Goal: Information Seeking & Learning: Learn about a topic

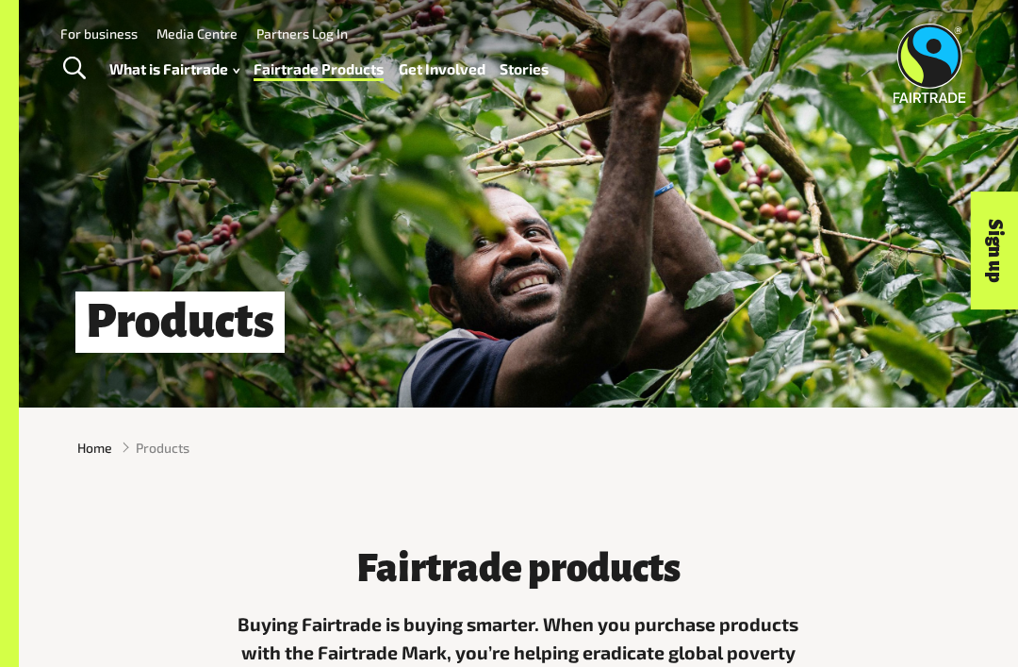
click at [190, 58] on link "What is Fairtrade" at bounding box center [174, 69] width 130 height 26
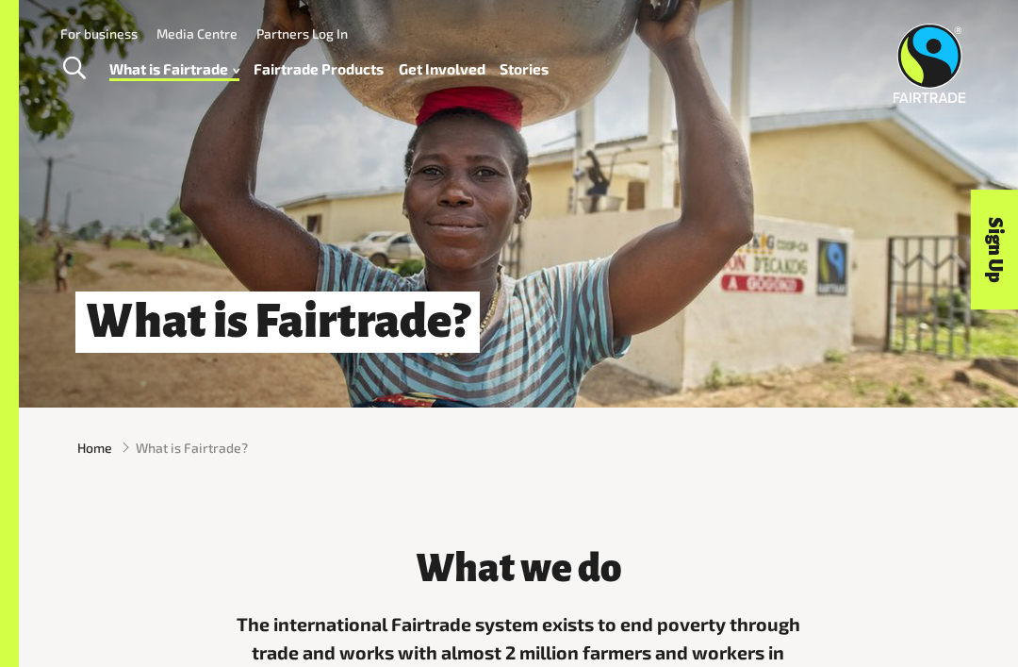
click at [67, 67] on span "Toggle Search" at bounding box center [74, 69] width 23 height 25
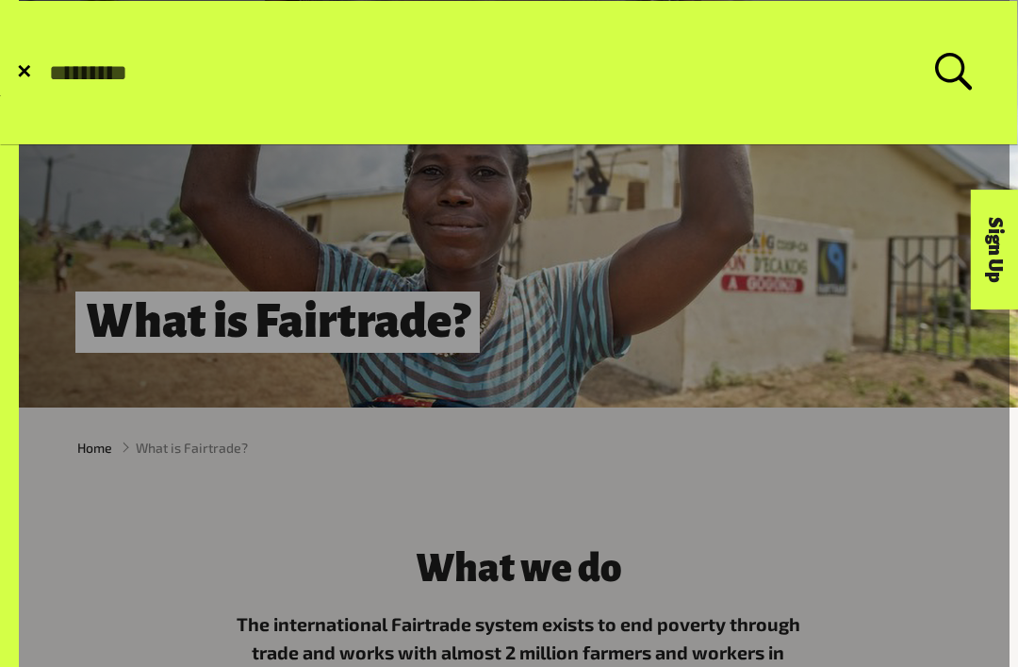
click at [518, 335] on link at bounding box center [505, 509] width 1010 height 1018
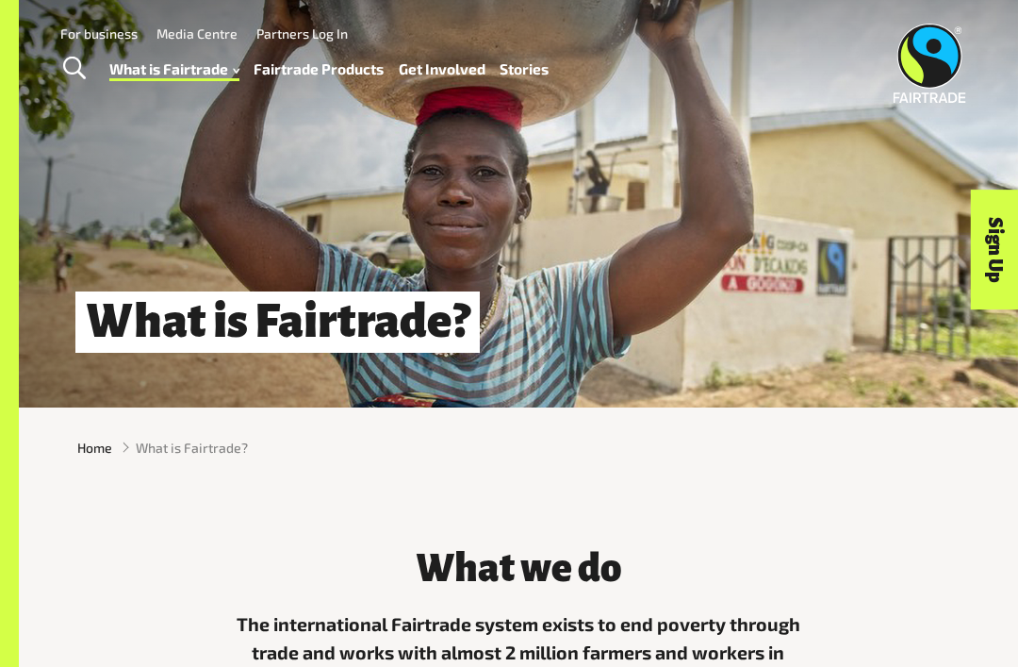
click at [80, 454] on span "Home" at bounding box center [94, 448] width 35 height 20
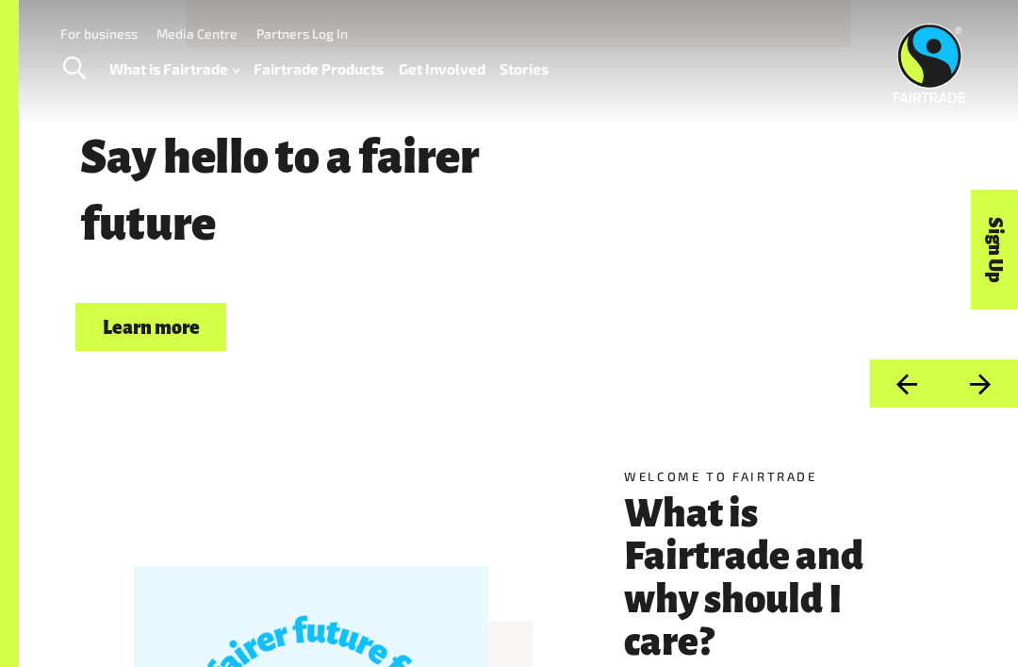
click at [313, 80] on link "Fairtrade Products" at bounding box center [319, 69] width 130 height 26
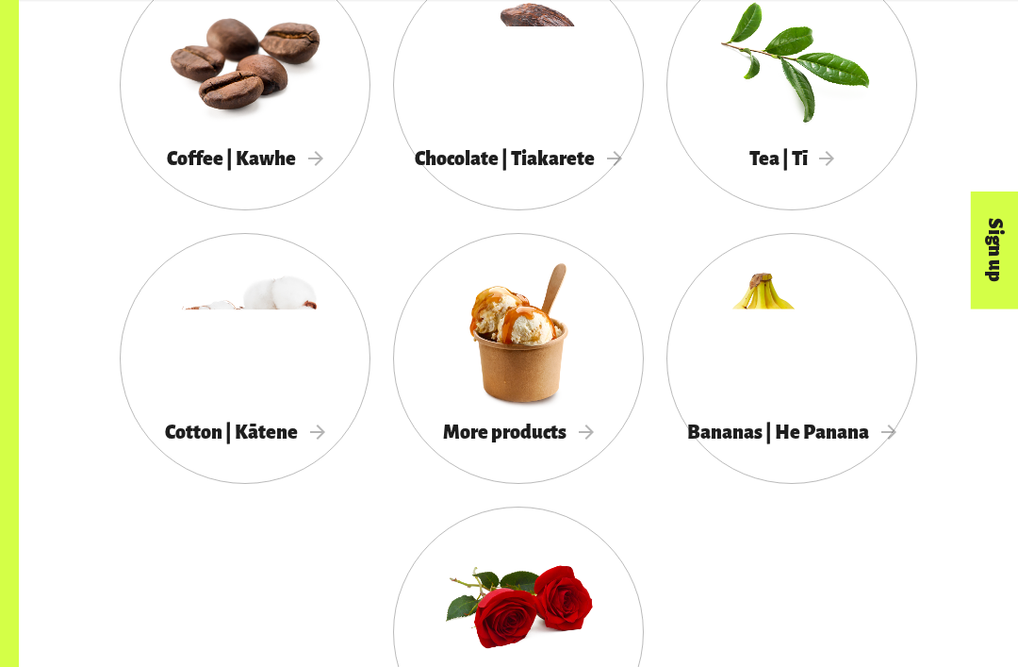
scroll to position [1571, 0]
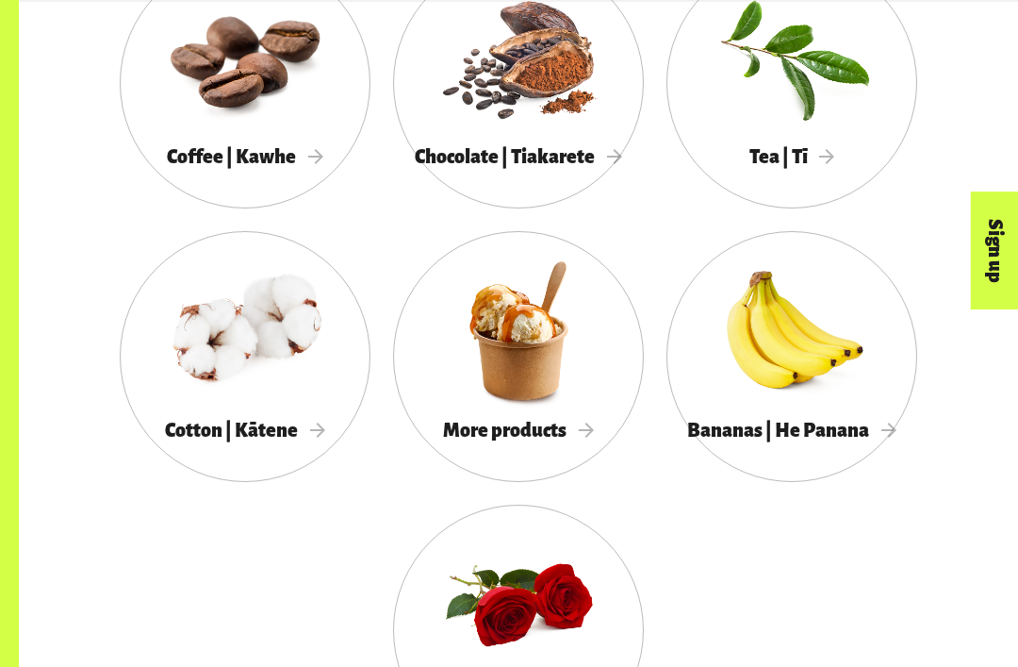
click at [584, 414] on div "More products" at bounding box center [518, 431] width 251 height 38
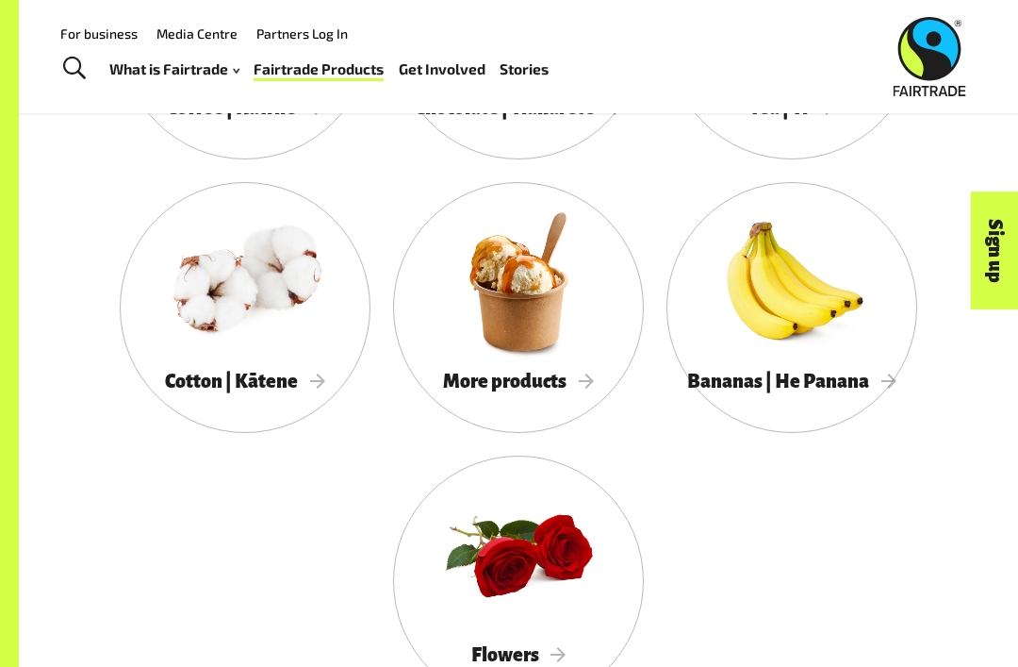
scroll to position [1617, 0]
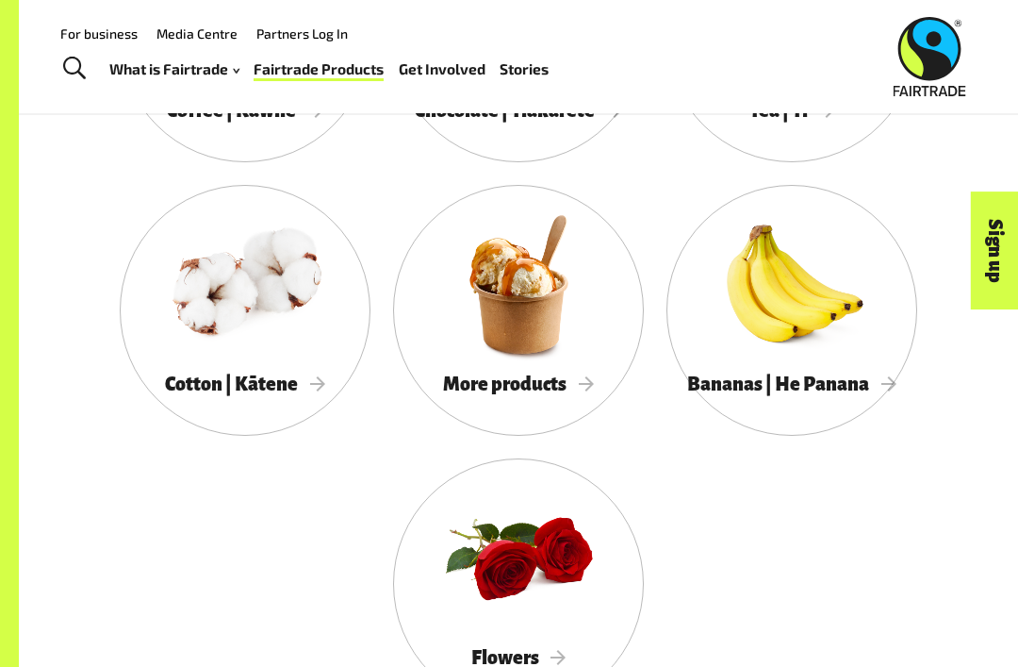
click at [537, 347] on div at bounding box center [518, 284] width 251 height 163
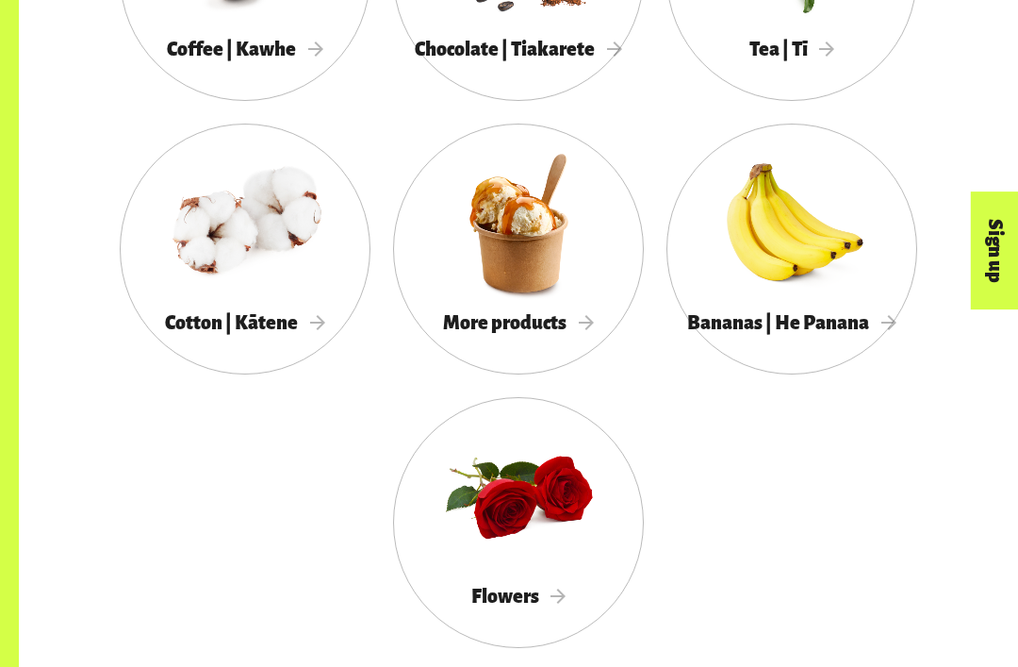
click at [544, 297] on div at bounding box center [518, 222] width 251 height 163
click at [514, 281] on div at bounding box center [518, 222] width 251 height 163
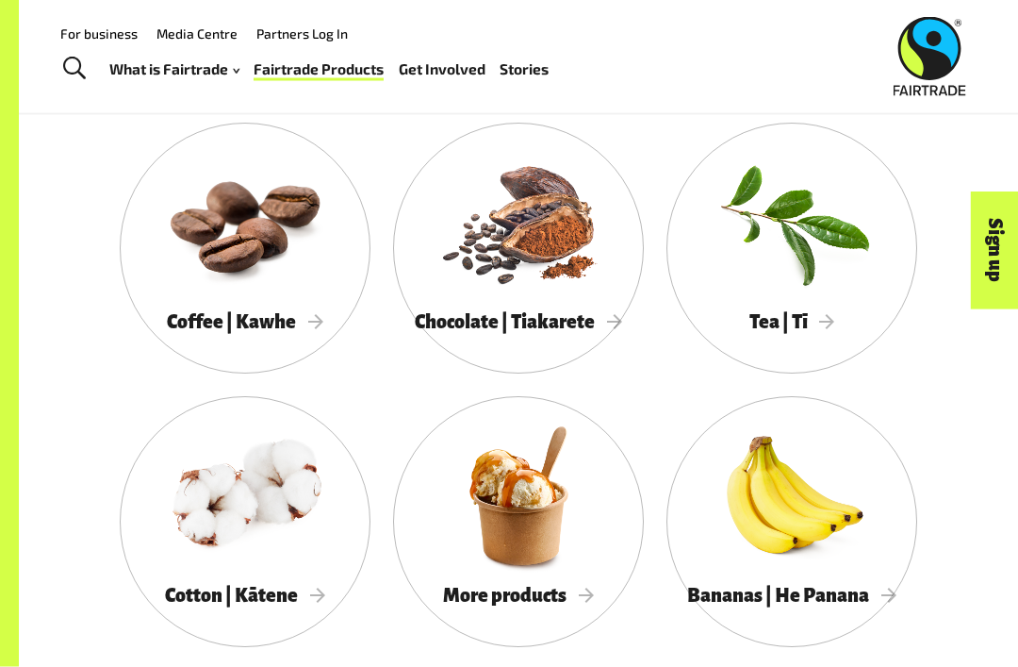
scroll to position [1398, 0]
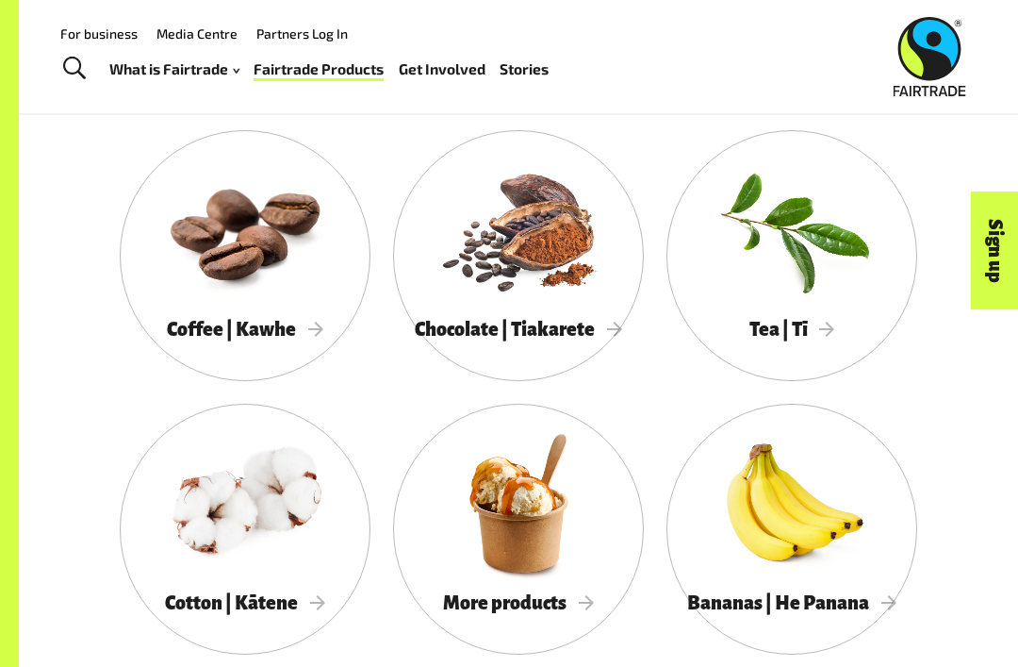
click at [519, 280] on div at bounding box center [518, 229] width 251 height 163
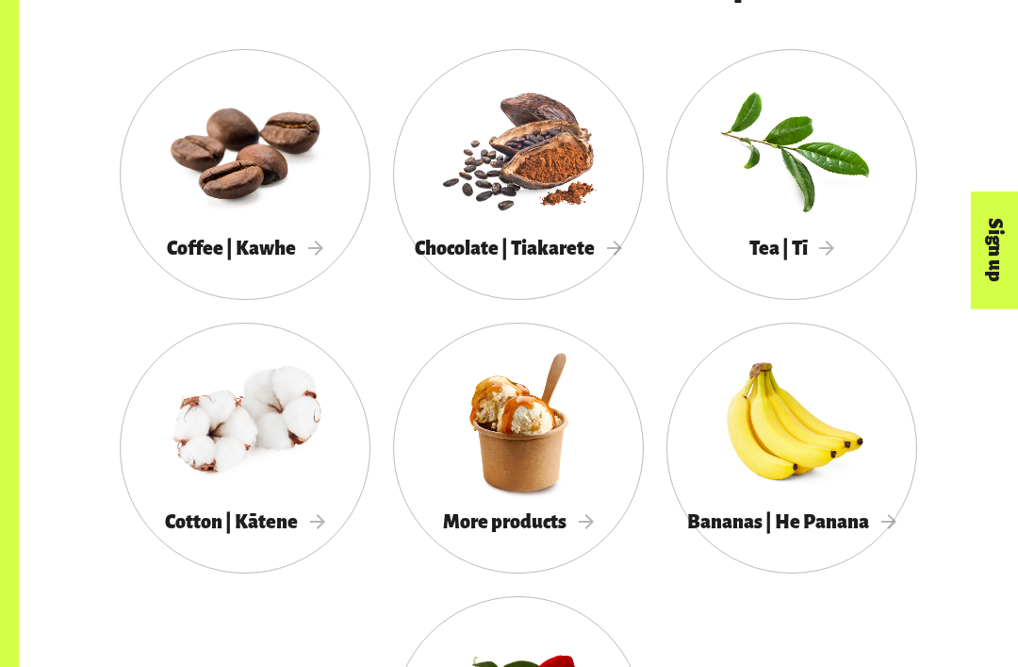
scroll to position [1475, 0]
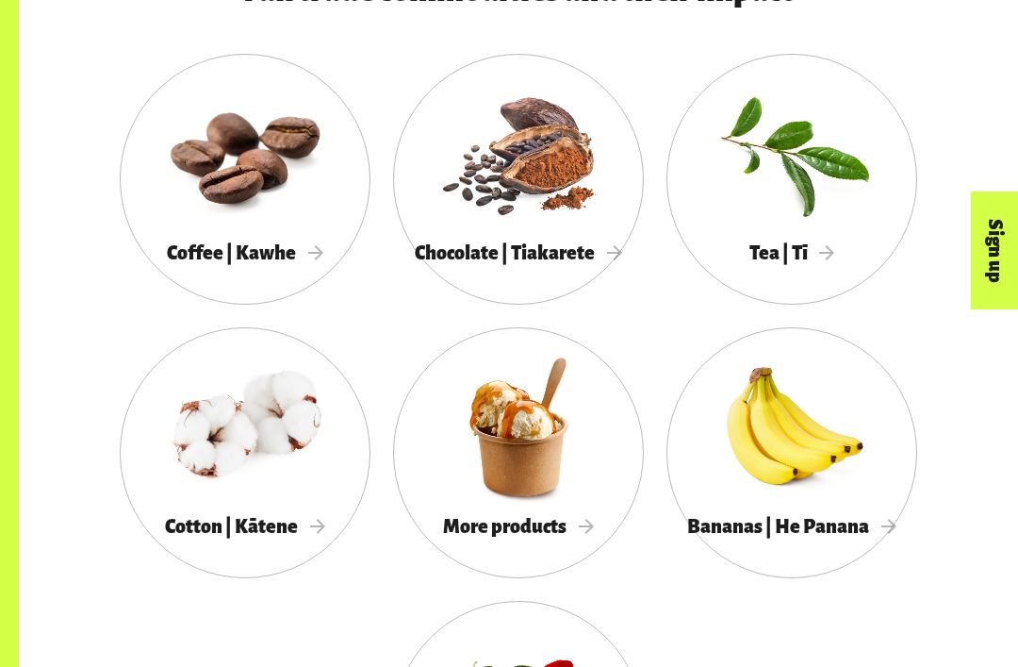
click at [807, 468] on div at bounding box center [792, 426] width 251 height 163
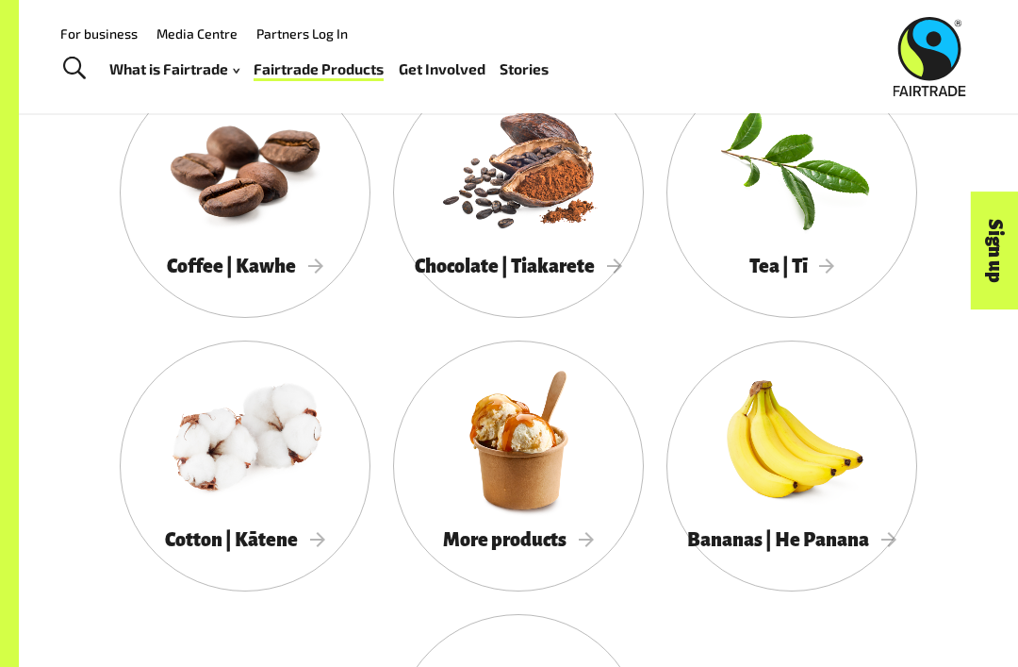
scroll to position [1461, 0]
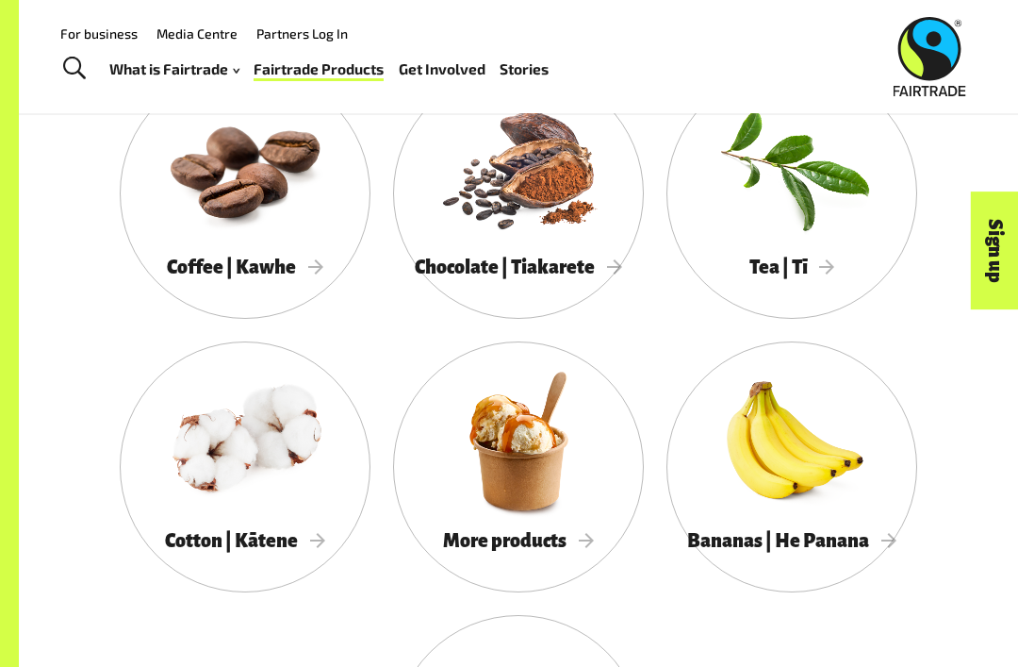
click at [549, 537] on span "More products" at bounding box center [518, 540] width 151 height 21
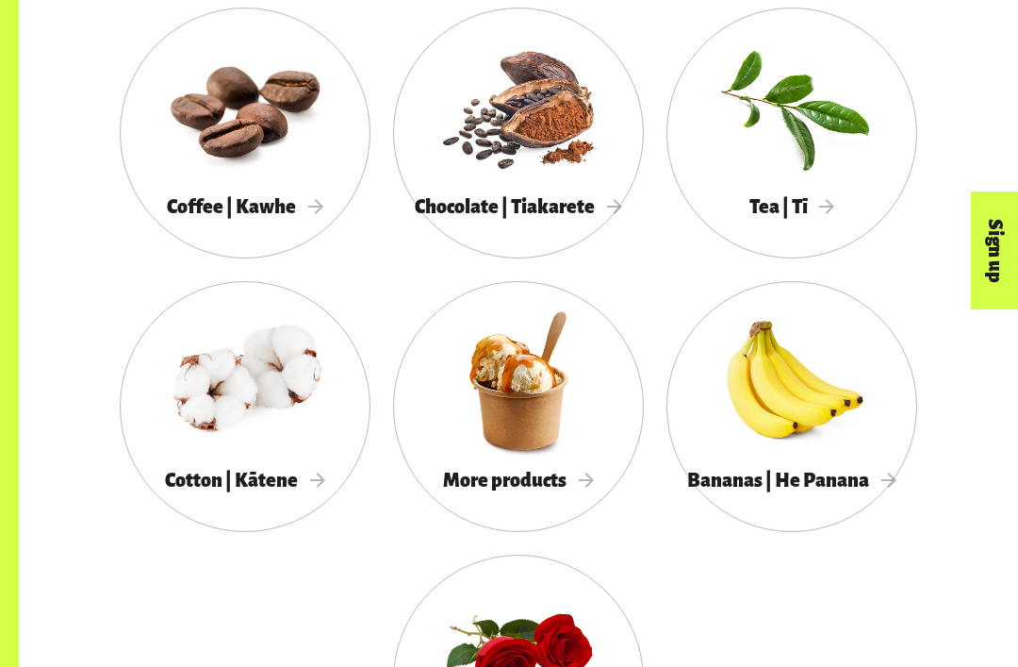
click at [260, 471] on span "Cotton | Kātene" at bounding box center [245, 480] width 160 height 21
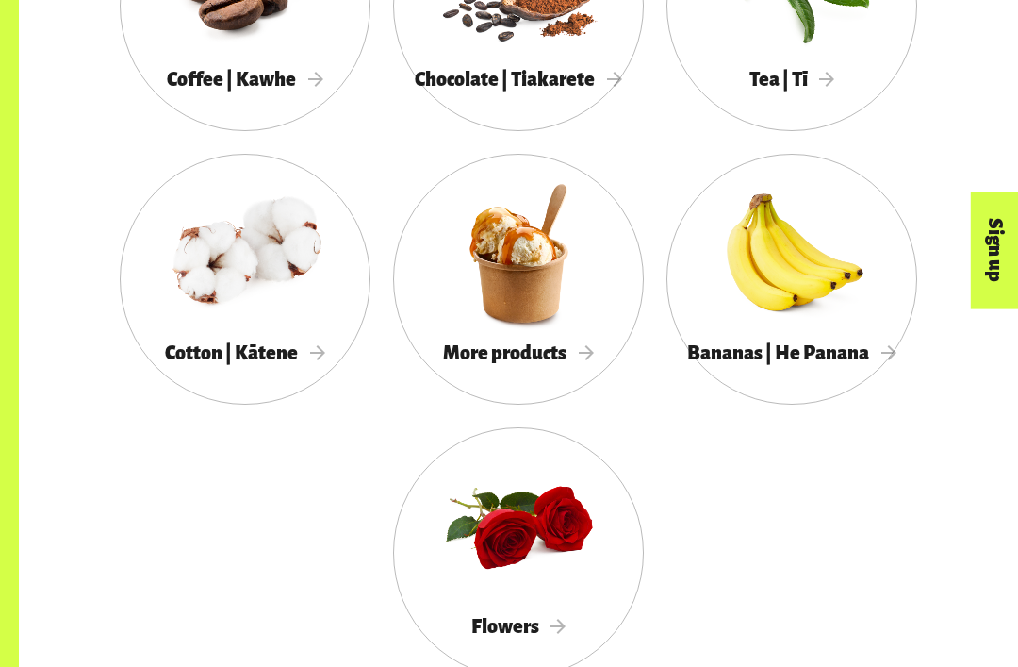
scroll to position [1647, 0]
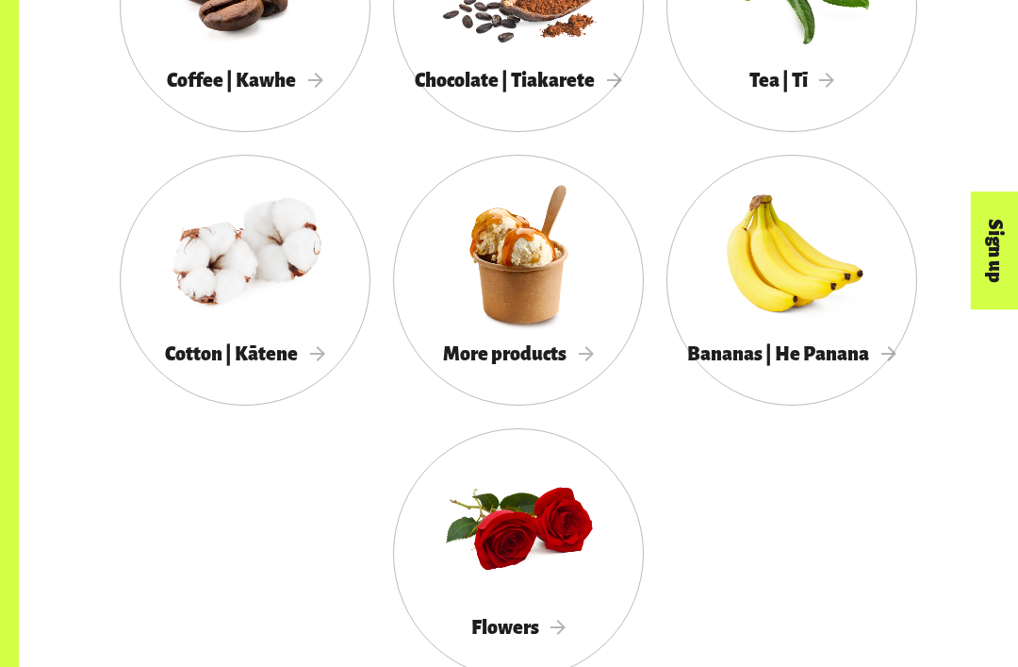
click at [585, 562] on div at bounding box center [518, 527] width 251 height 163
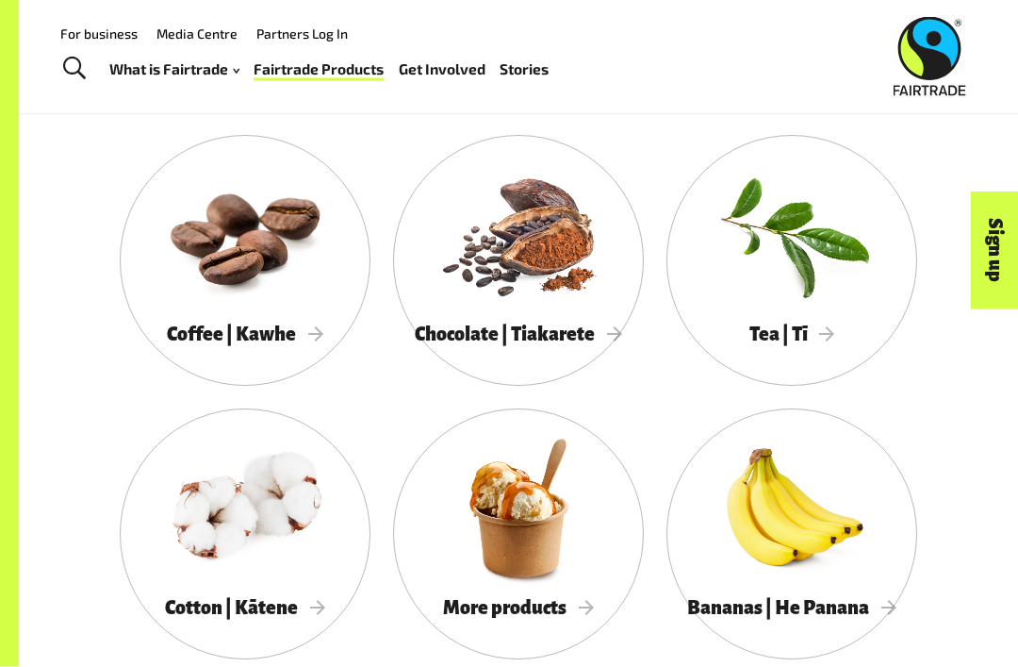
scroll to position [1374, 0]
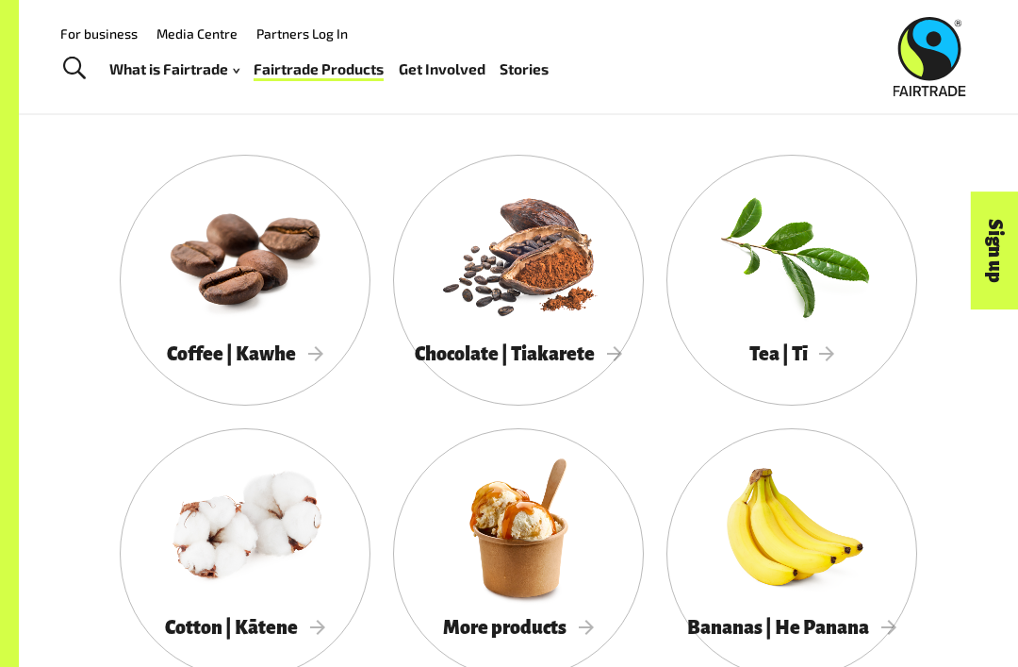
click at [803, 305] on div at bounding box center [792, 254] width 251 height 163
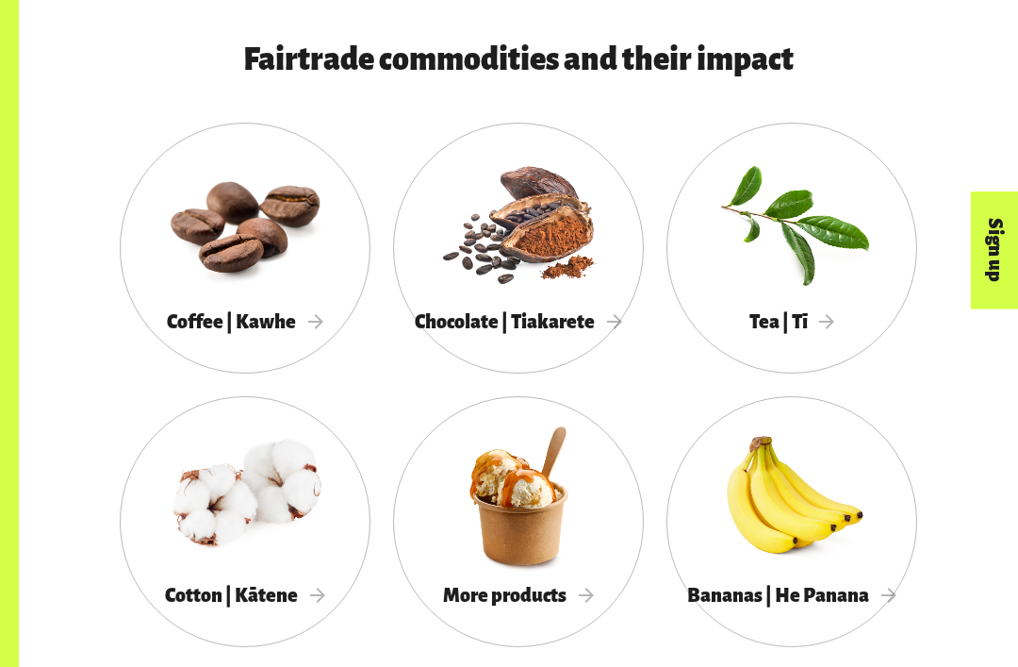
scroll to position [1408, 0]
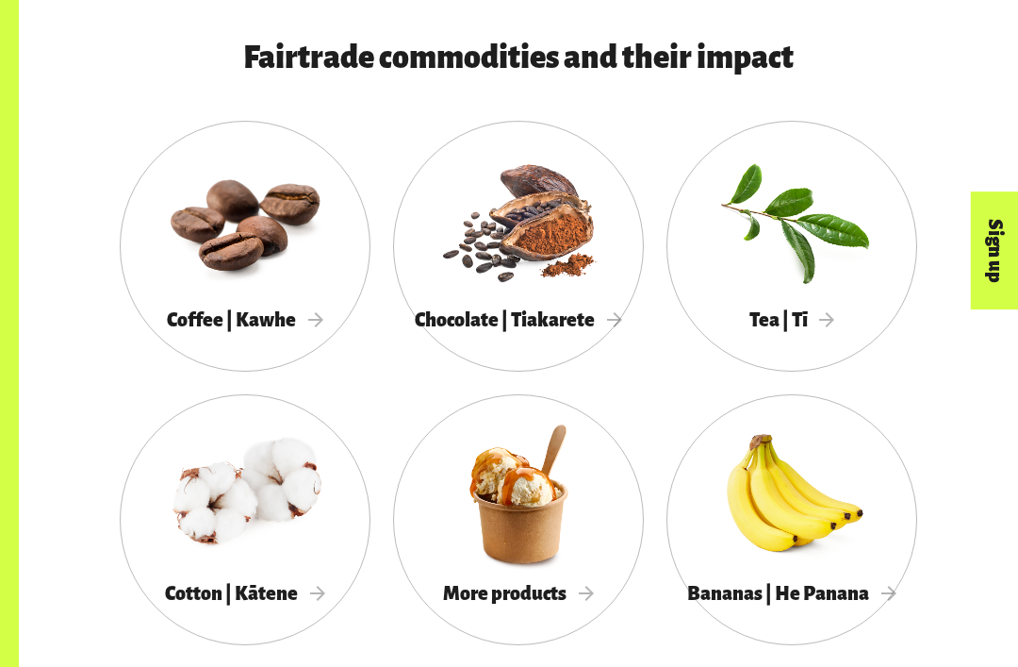
click at [279, 287] on div at bounding box center [245, 220] width 251 height 163
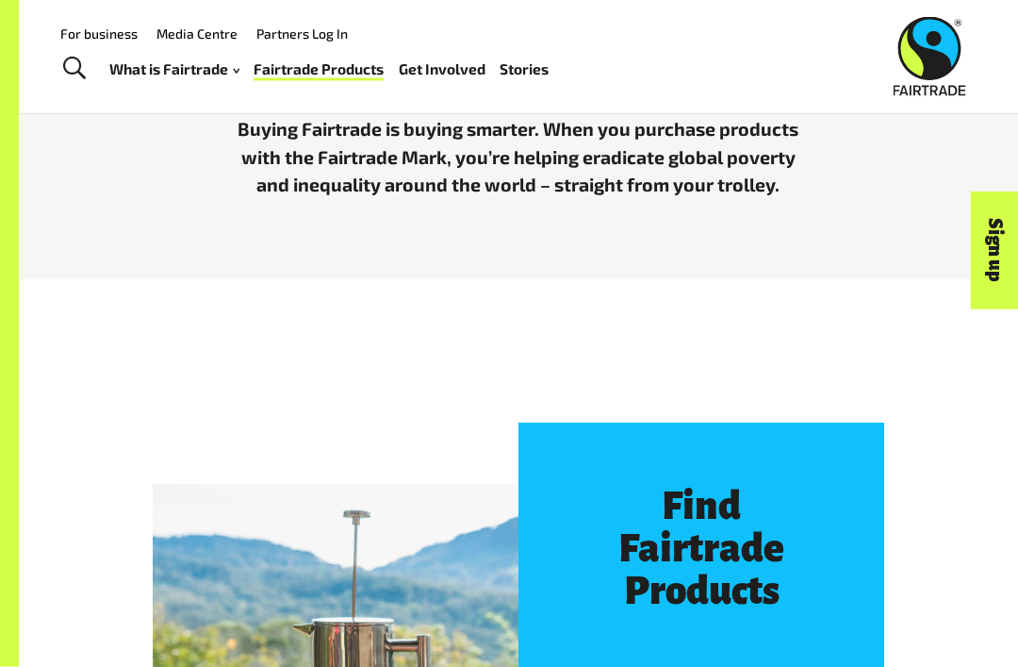
scroll to position [444, 0]
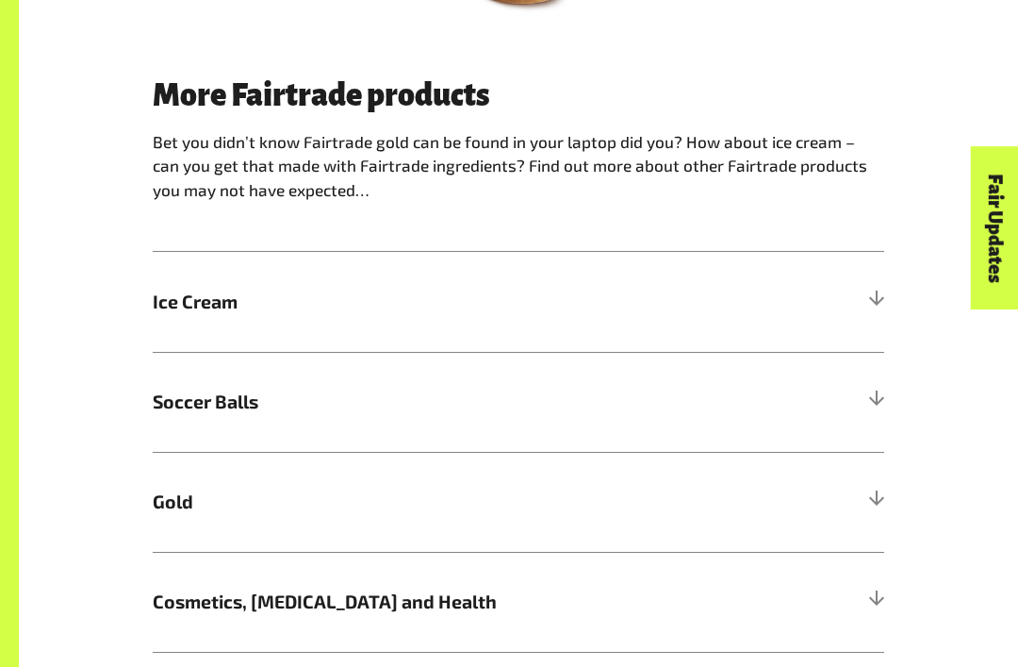
scroll to position [940, 0]
click at [883, 310] on div "Fair Updates" at bounding box center [889, 286] width 163 height 48
click at [877, 392] on div at bounding box center [876, 400] width 17 height 17
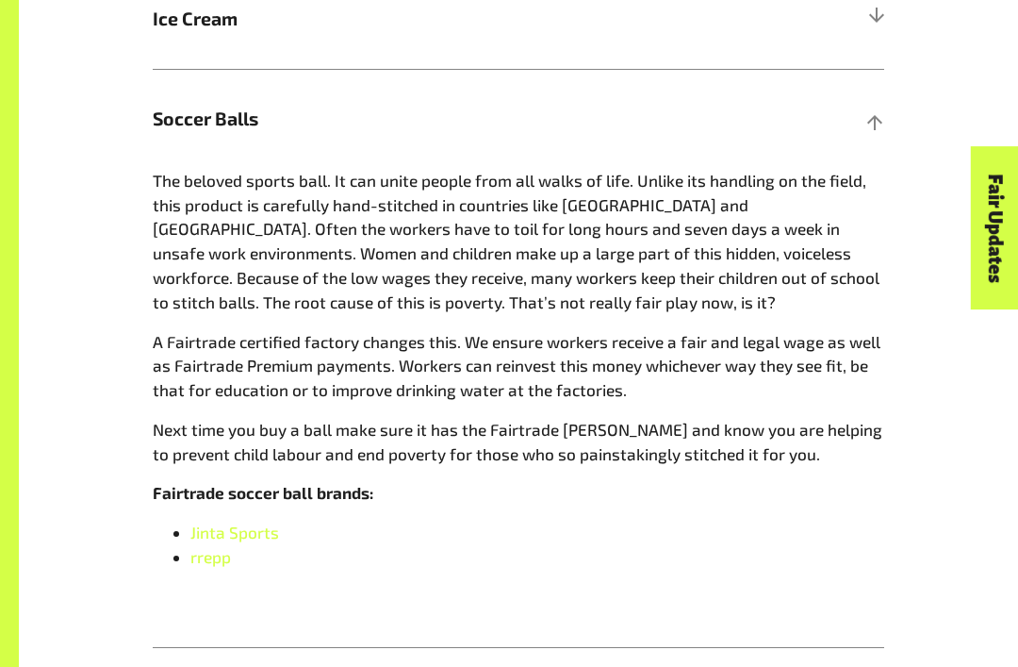
scroll to position [1221, 0]
click at [880, 119] on div at bounding box center [876, 119] width 17 height 17
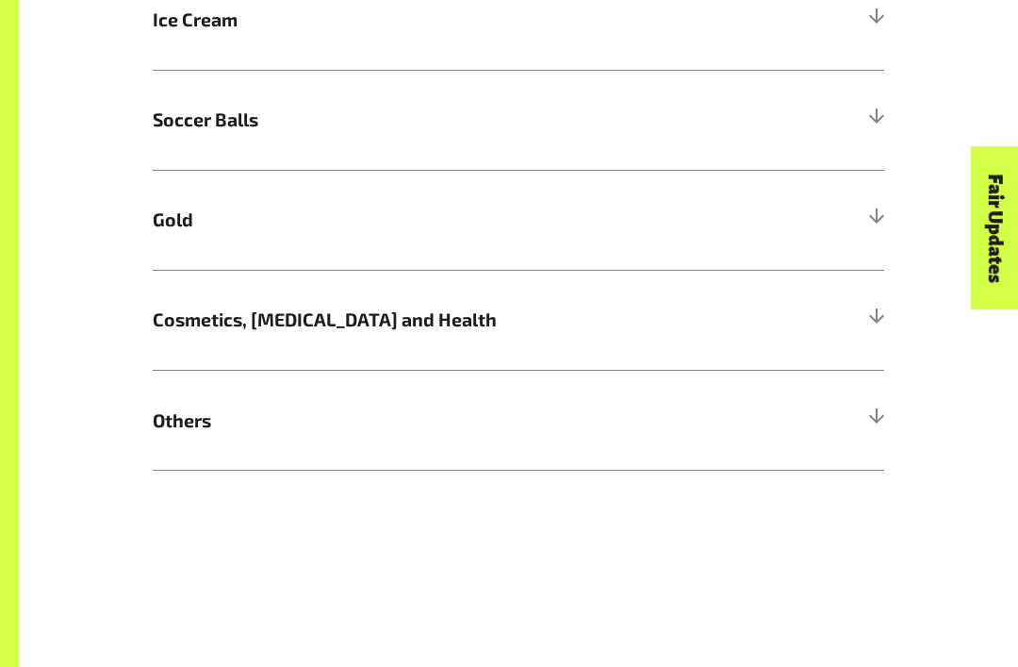
click at [870, 415] on div at bounding box center [876, 419] width 17 height 17
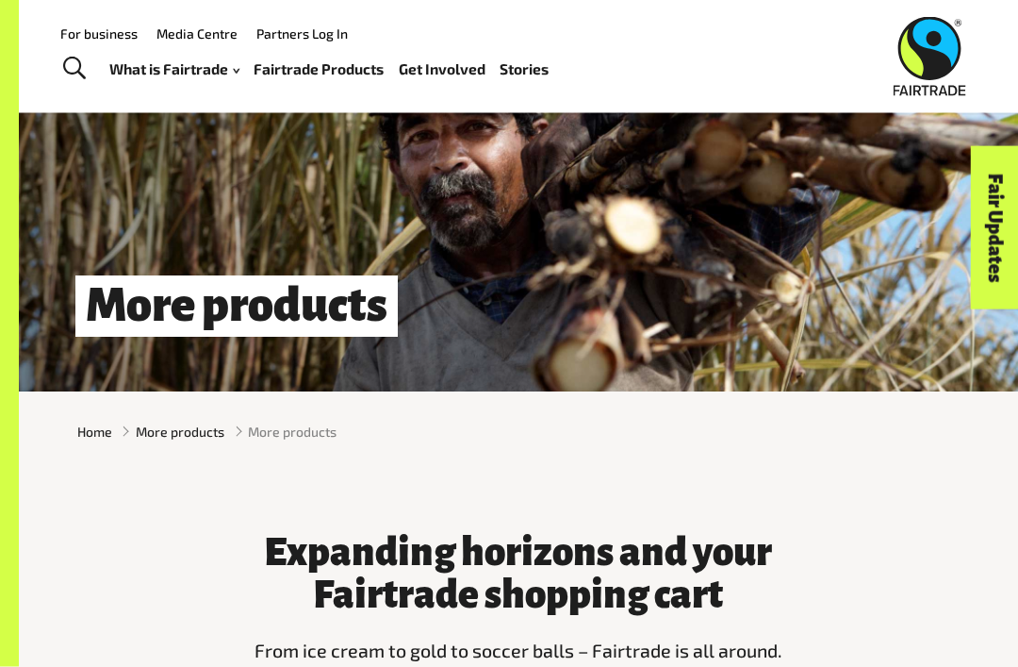
scroll to position [0, 0]
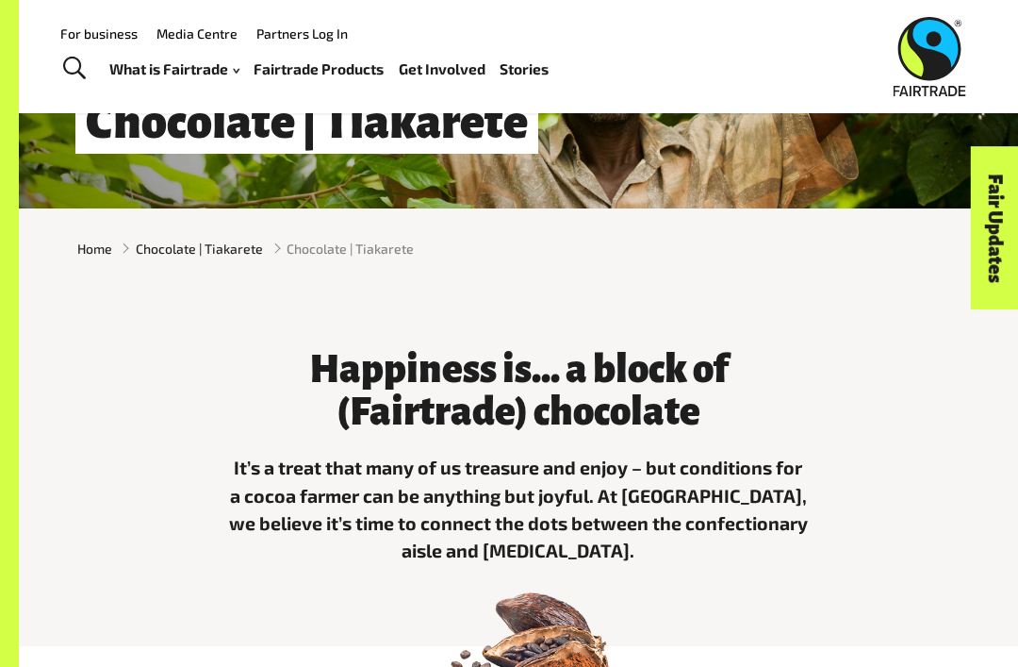
scroll to position [186, 0]
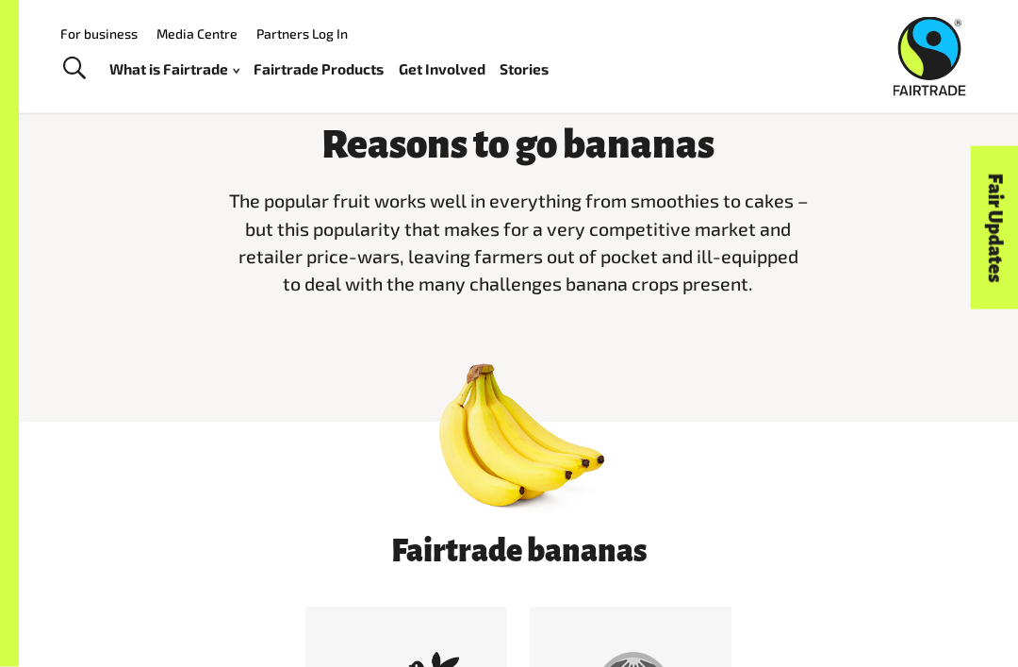
scroll to position [419, 0]
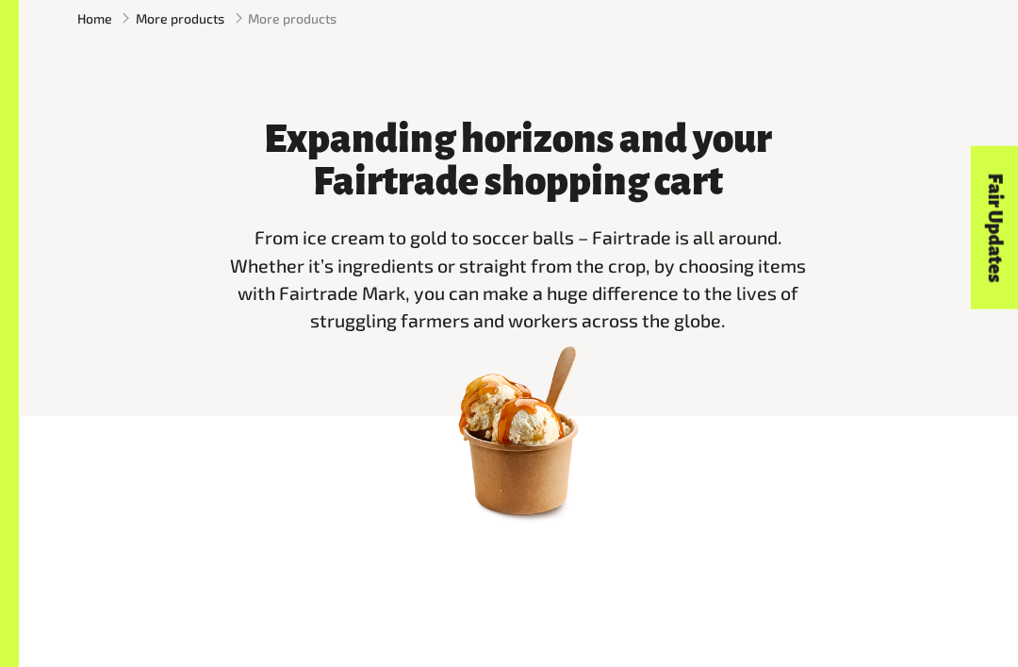
scroll to position [429, 0]
click at [525, 453] on img at bounding box center [519, 430] width 198 height 198
click at [534, 464] on img at bounding box center [519, 430] width 198 height 198
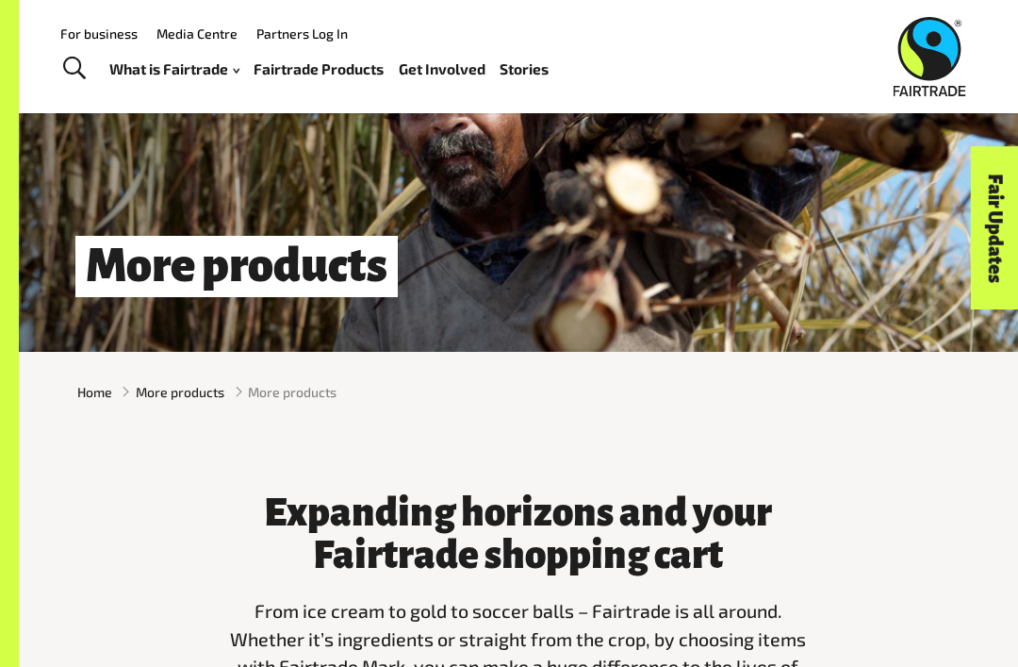
scroll to position [0, 0]
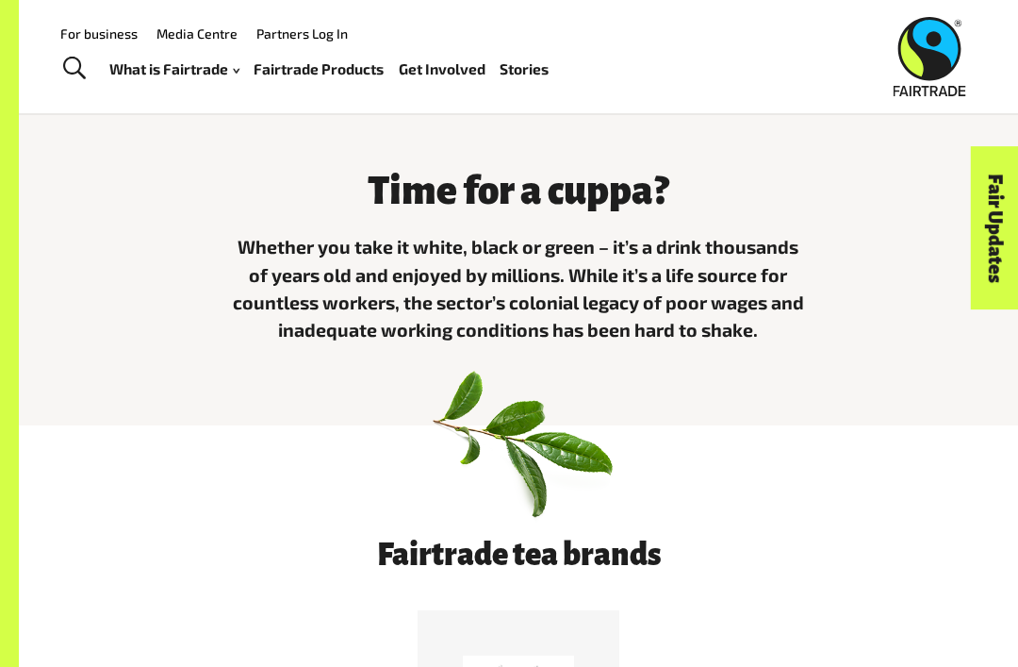
scroll to position [371, 0]
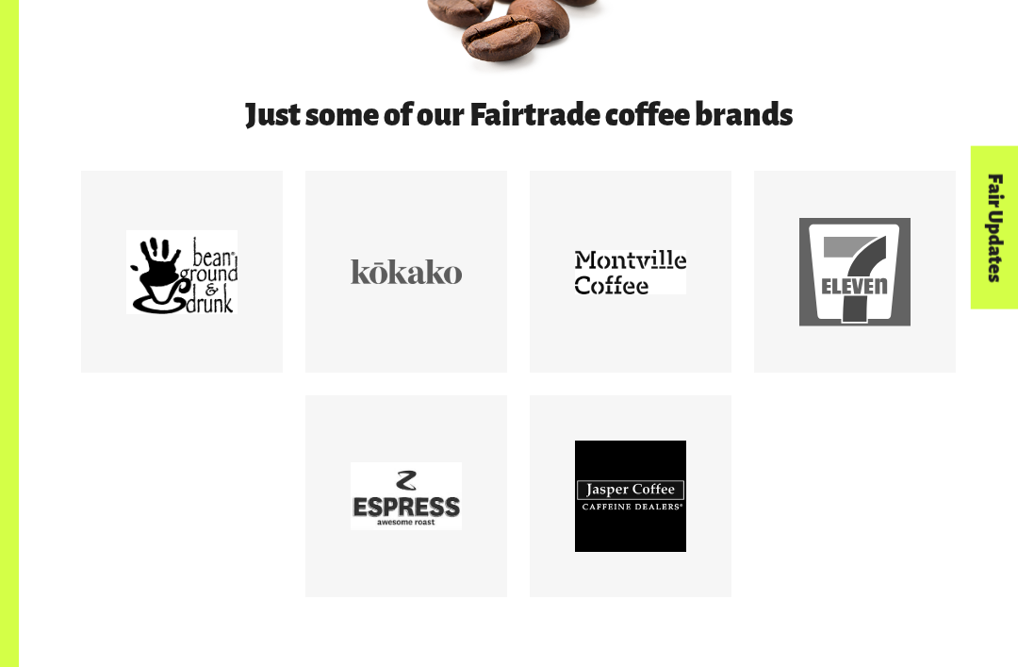
scroll to position [788, 0]
click at [899, 372] on div at bounding box center [855, 272] width 202 height 202
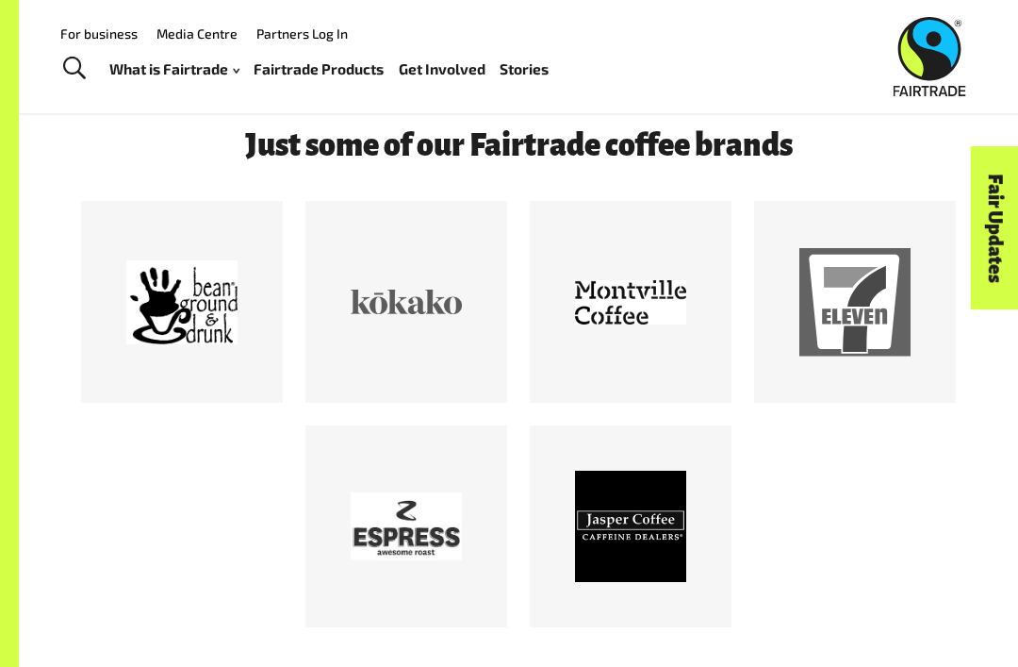
scroll to position [759, 0]
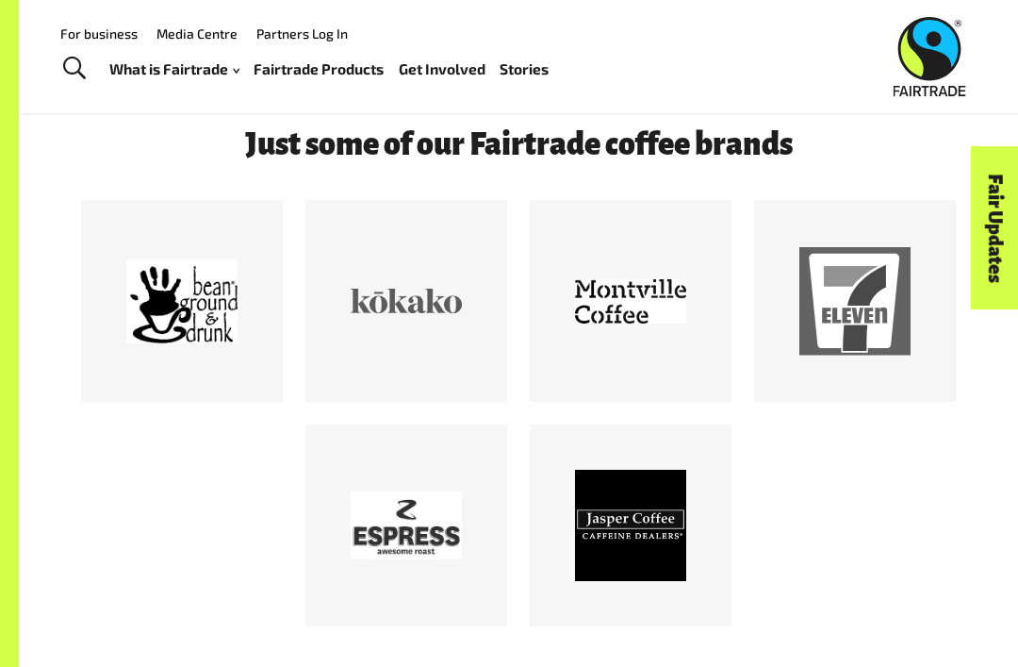
click at [233, 356] on div at bounding box center [181, 300] width 111 height 111
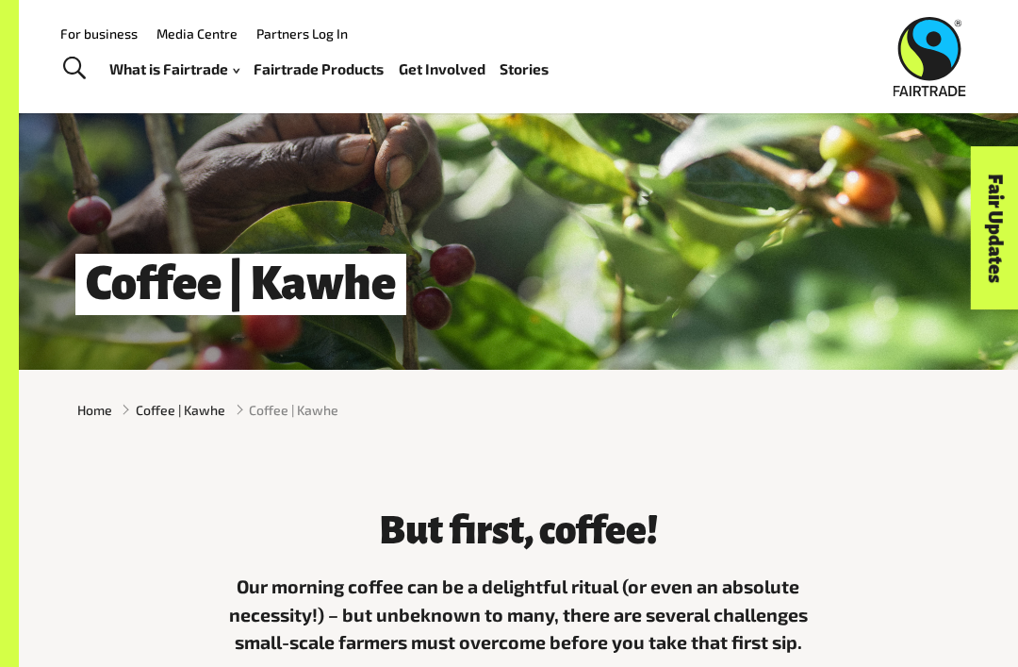
scroll to position [16, 0]
